Goal: Information Seeking & Learning: Learn about a topic

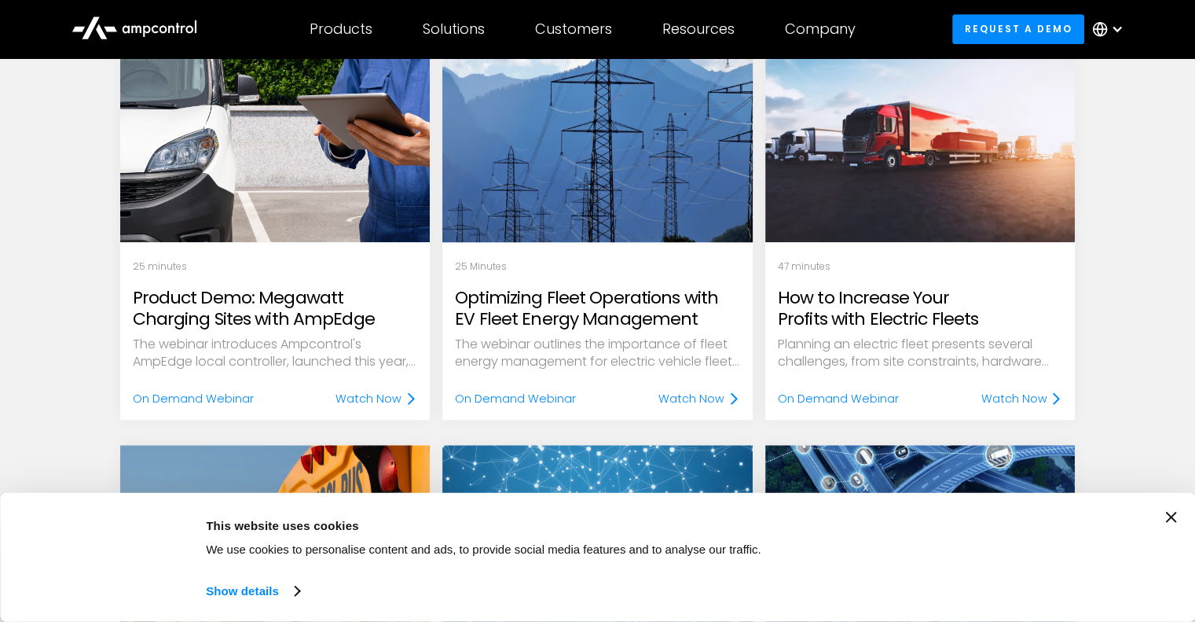
scroll to position [1015, 0]
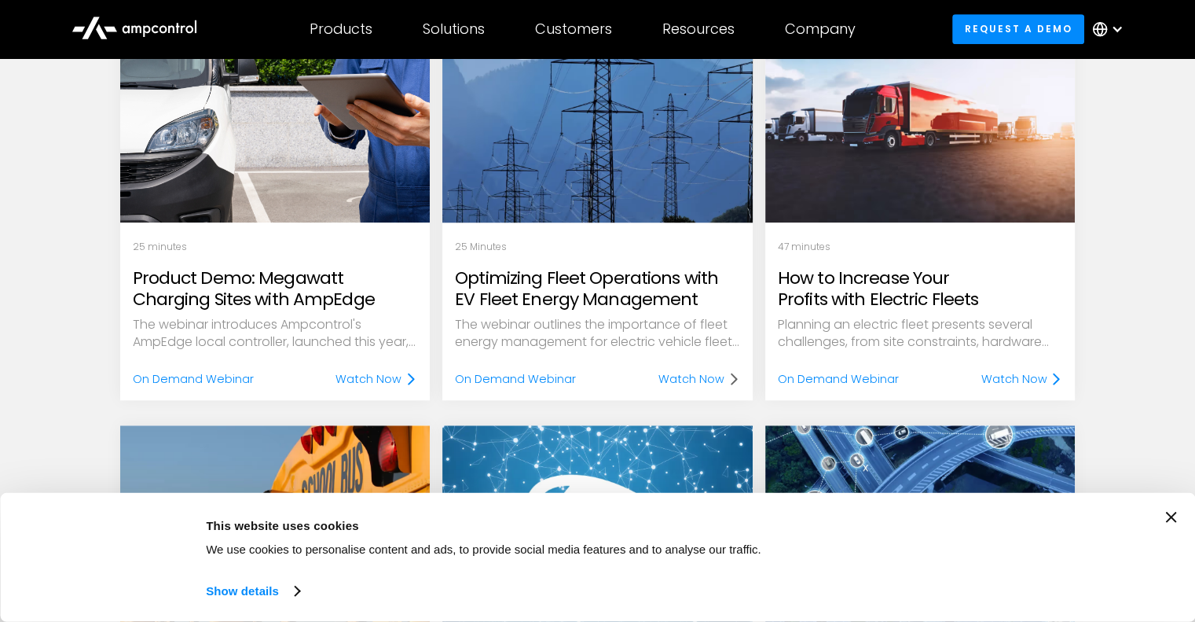
click at [697, 377] on div "Watch Now" at bounding box center [691, 378] width 66 height 17
